Goal: Navigation & Orientation: Understand site structure

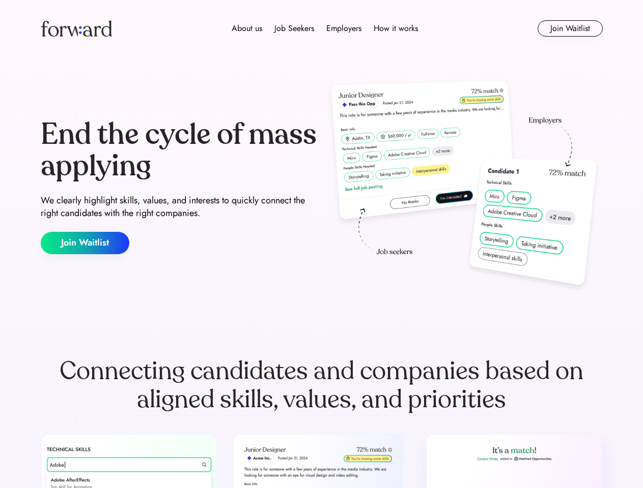
click at [321, 244] on div "End the cycle of mass applying We clearly highlight skills, values, and interes…" at bounding box center [322, 186] width 562 height 219
click at [322, 28] on div "About us Job Seekers Employers How it works" at bounding box center [324, 28] width 401 height 12
click at [76, 28] on img at bounding box center [76, 28] width 71 height 16
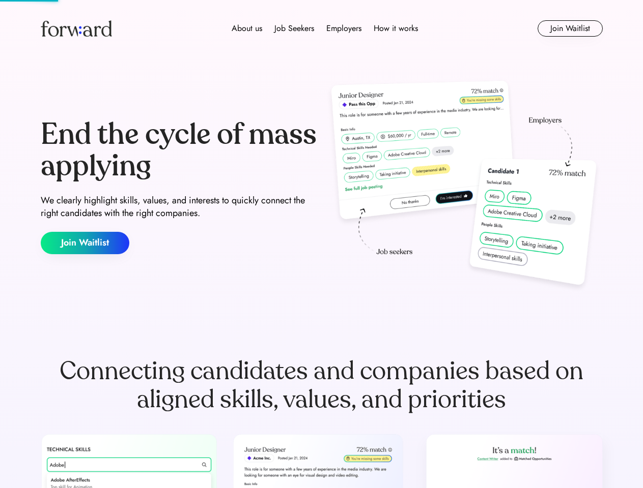
click at [325, 28] on div "About us Job Seekers Employers How it works" at bounding box center [324, 28] width 401 height 12
click at [247, 28] on div "About us" at bounding box center [246, 28] width 31 height 12
click at [294, 28] on div "Job Seekers" at bounding box center [294, 28] width 40 height 12
click at [343, 28] on div "Employers" at bounding box center [343, 28] width 35 height 12
